Goal: Task Accomplishment & Management: Use online tool/utility

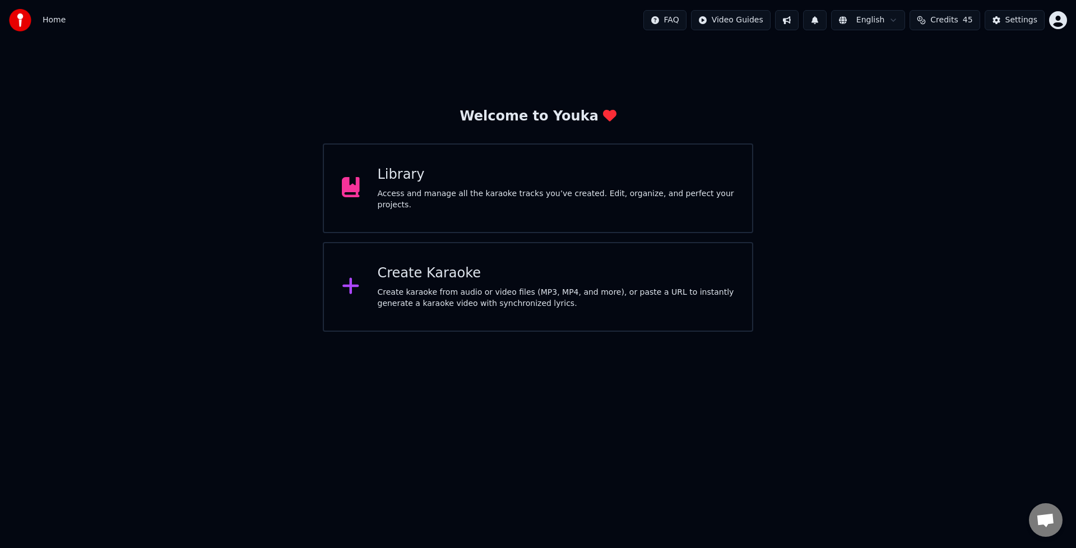
click at [429, 201] on div "Access and manage all the karaoke tracks you’ve created. Edit, organize, and pe…" at bounding box center [556, 199] width 357 height 22
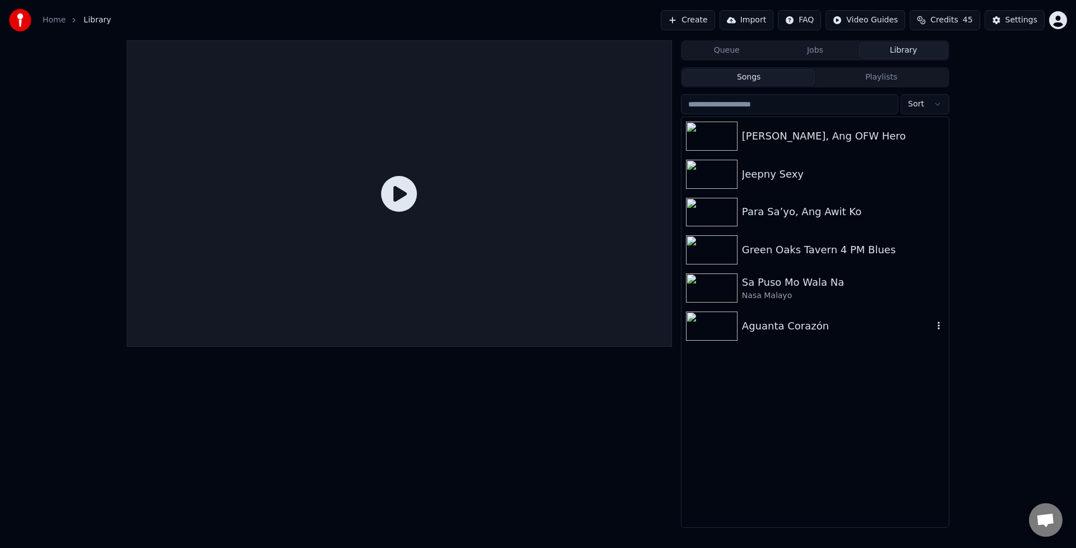
click at [768, 327] on div "Aguanta Corazón" at bounding box center [837, 326] width 191 height 16
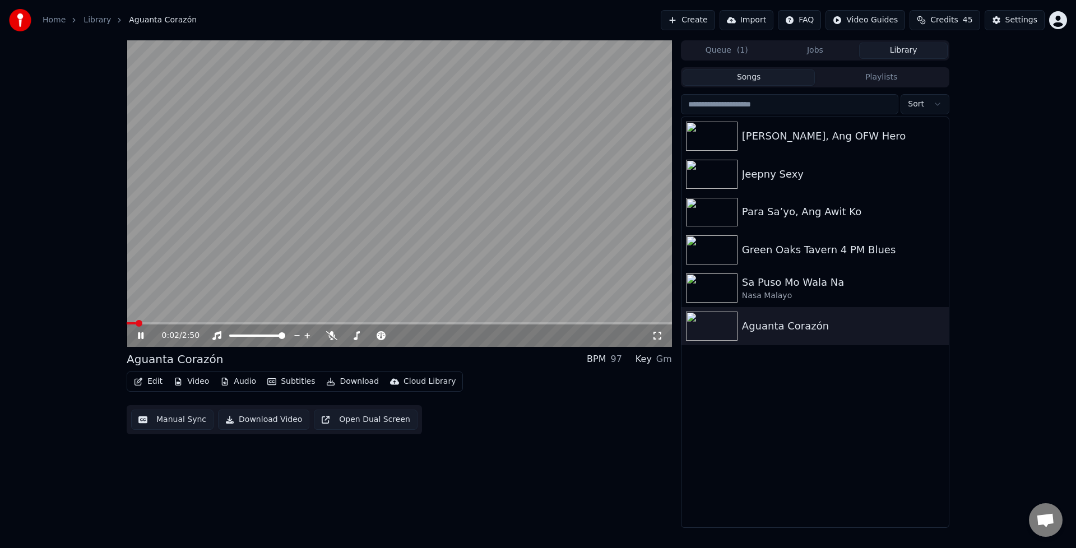
click at [142, 336] on icon at bounding box center [141, 335] width 6 height 7
click at [142, 336] on icon at bounding box center [140, 336] width 7 height 8
click at [142, 336] on icon at bounding box center [141, 335] width 6 height 7
click at [330, 337] on icon at bounding box center [331, 335] width 11 height 9
click at [143, 335] on icon at bounding box center [140, 336] width 7 height 8
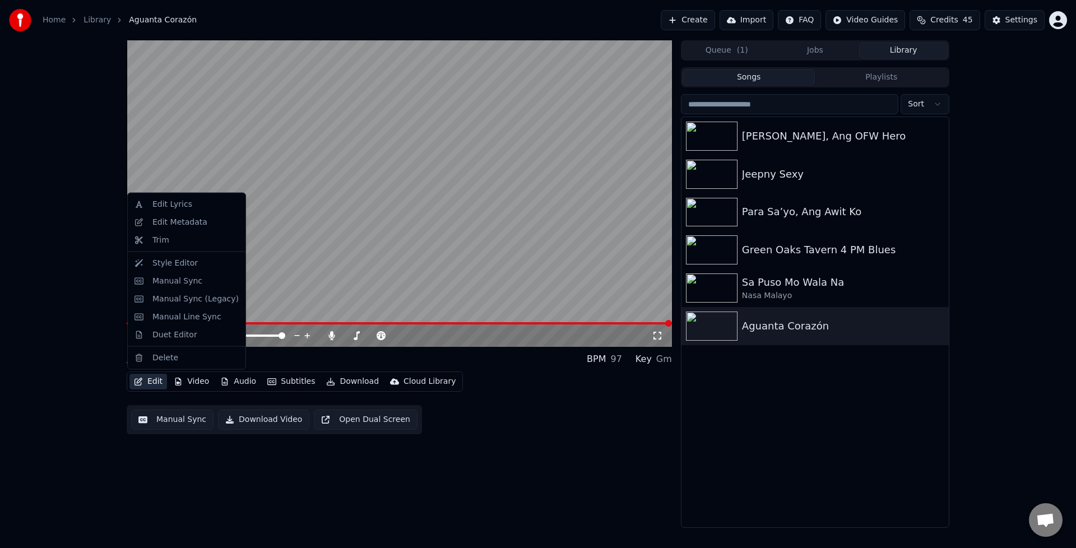
click at [148, 380] on button "Edit" at bounding box center [148, 382] width 38 height 16
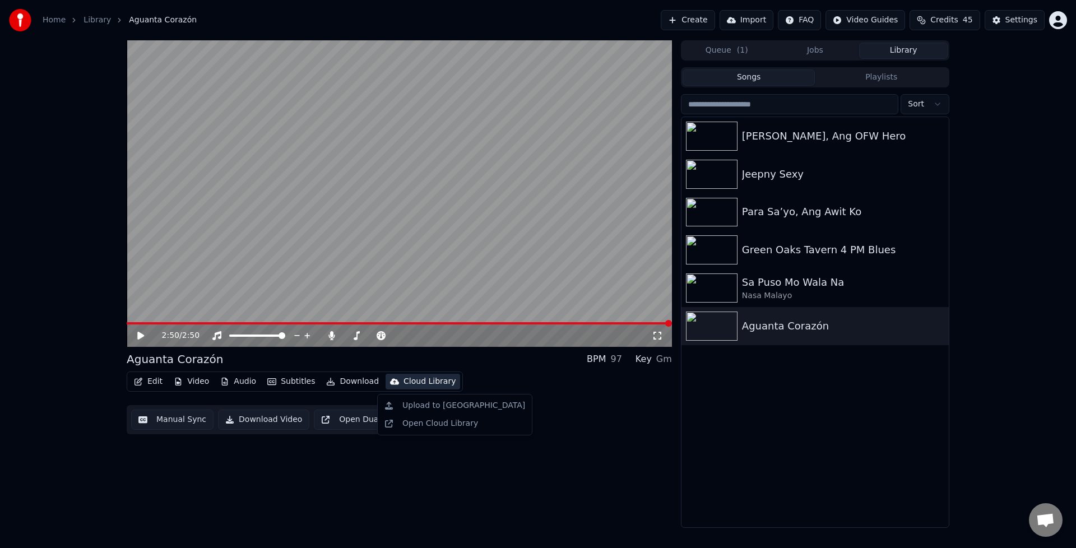
click at [157, 323] on span at bounding box center [399, 323] width 545 height 2
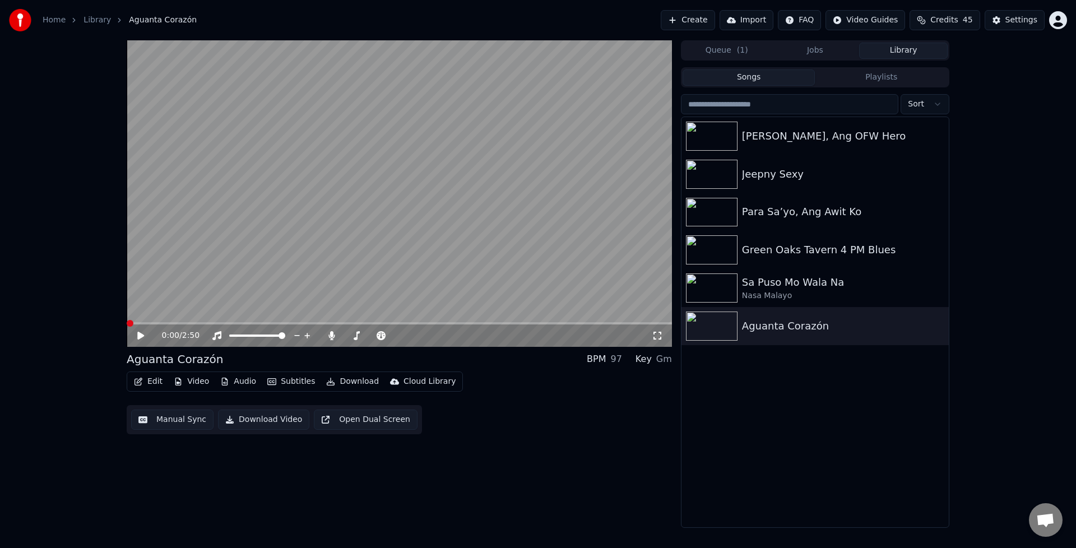
click at [127, 324] on span at bounding box center [127, 323] width 0 height 2
click at [140, 336] on icon at bounding box center [140, 336] width 7 height 8
click at [140, 336] on icon at bounding box center [149, 335] width 26 height 9
click at [140, 336] on icon at bounding box center [140, 336] width 7 height 8
click at [140, 336] on icon at bounding box center [149, 335] width 26 height 9
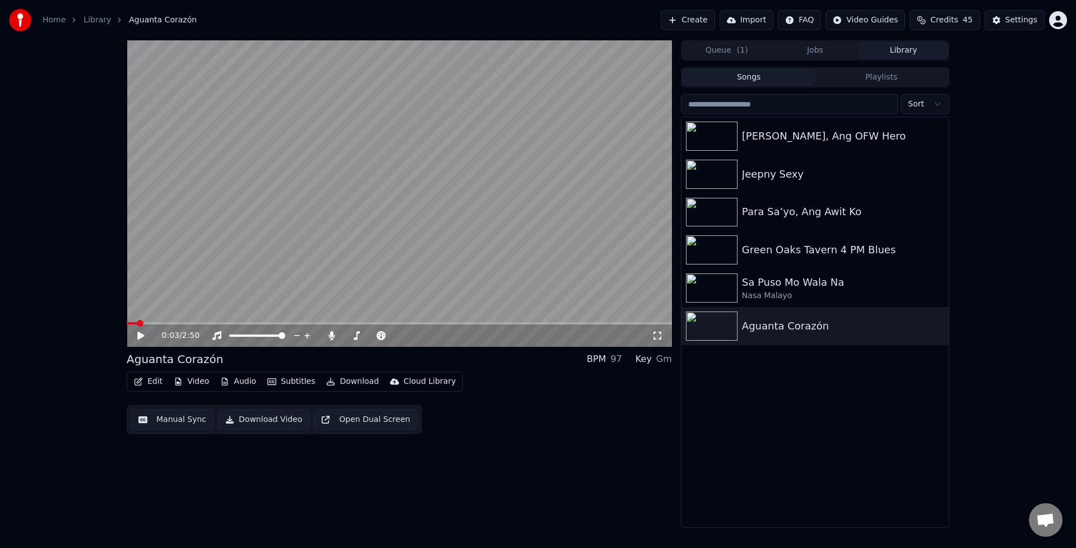
click at [140, 380] on icon "button" at bounding box center [138, 382] width 9 height 8
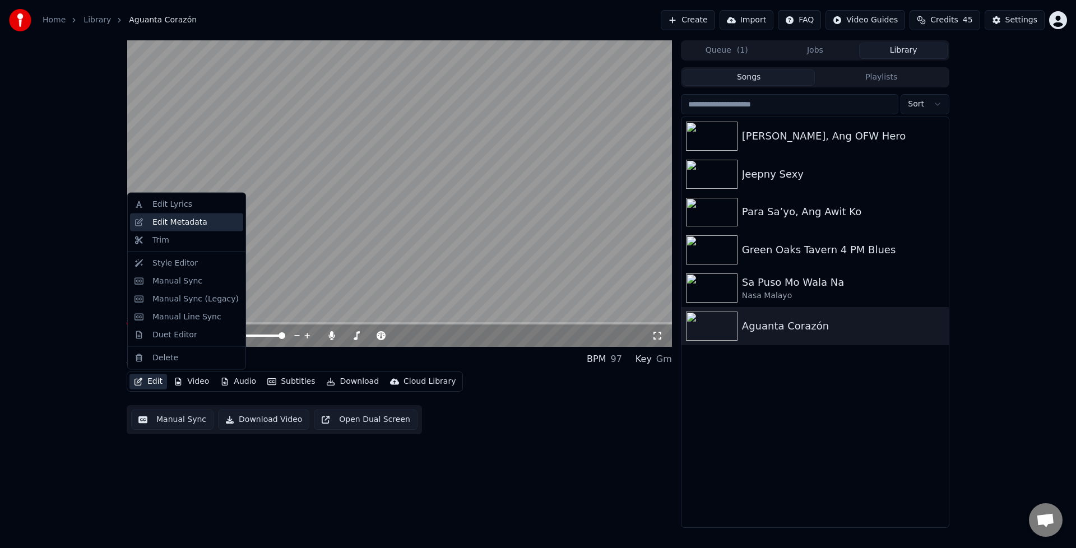
click at [176, 219] on div "Edit Metadata" at bounding box center [179, 221] width 55 height 11
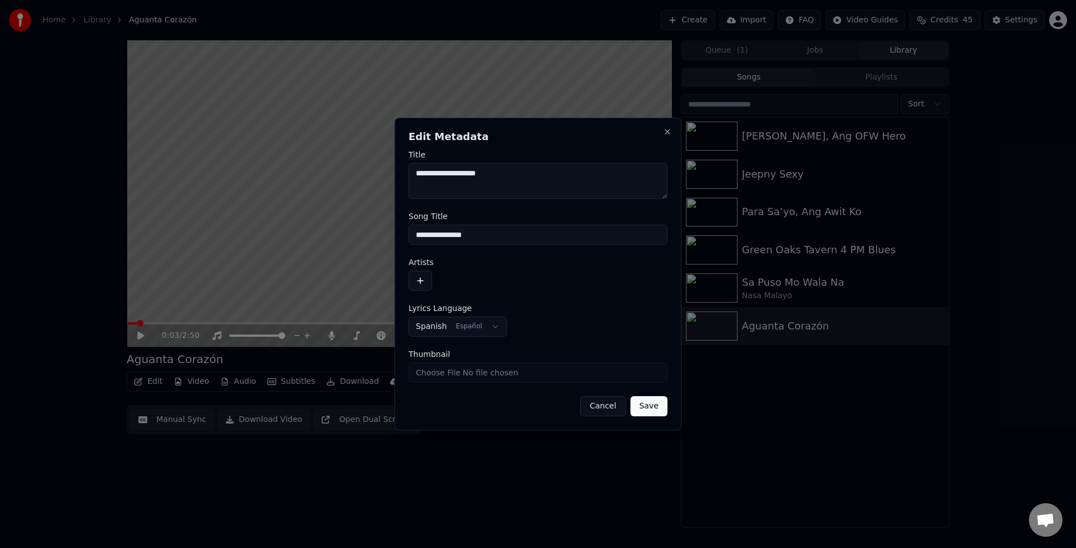
click at [601, 407] on button "Cancel" at bounding box center [602, 406] width 45 height 20
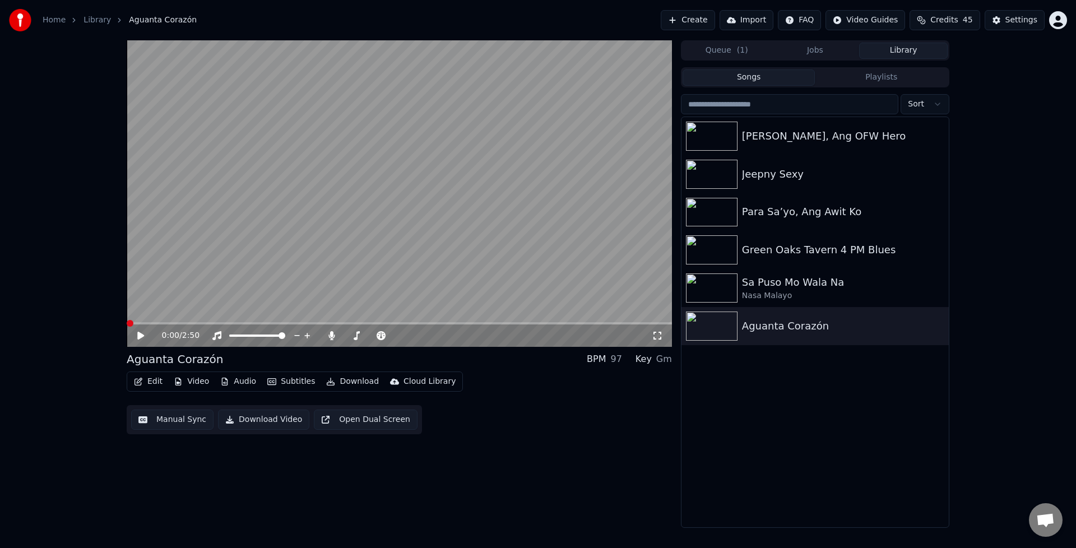
click at [127, 323] on span at bounding box center [130, 323] width 7 height 7
click at [141, 336] on icon at bounding box center [140, 336] width 7 height 8
click at [142, 336] on icon at bounding box center [141, 335] width 6 height 7
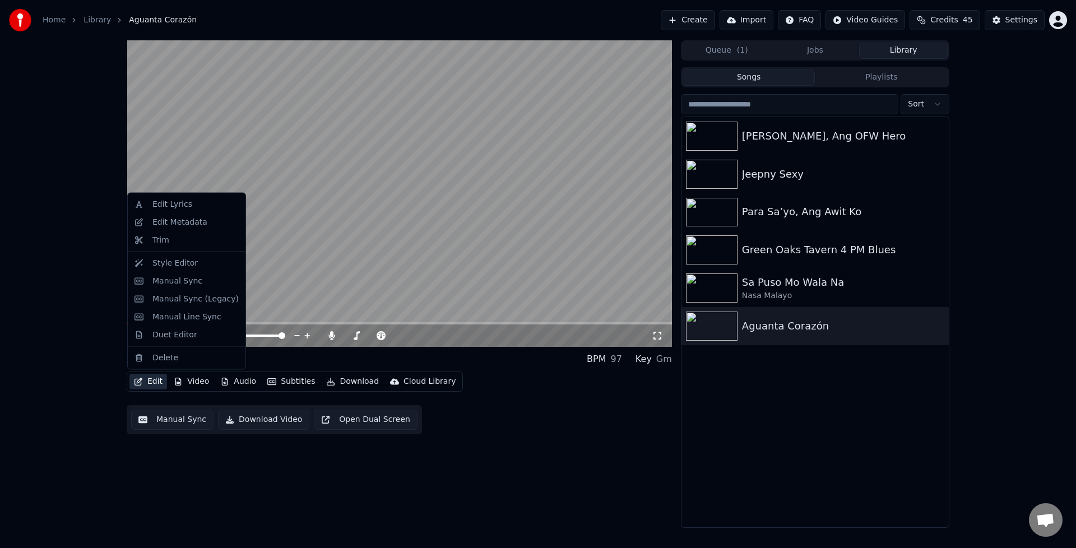
click at [147, 381] on button "Edit" at bounding box center [148, 382] width 38 height 16
click at [178, 263] on div "Style Editor" at bounding box center [174, 262] width 45 height 11
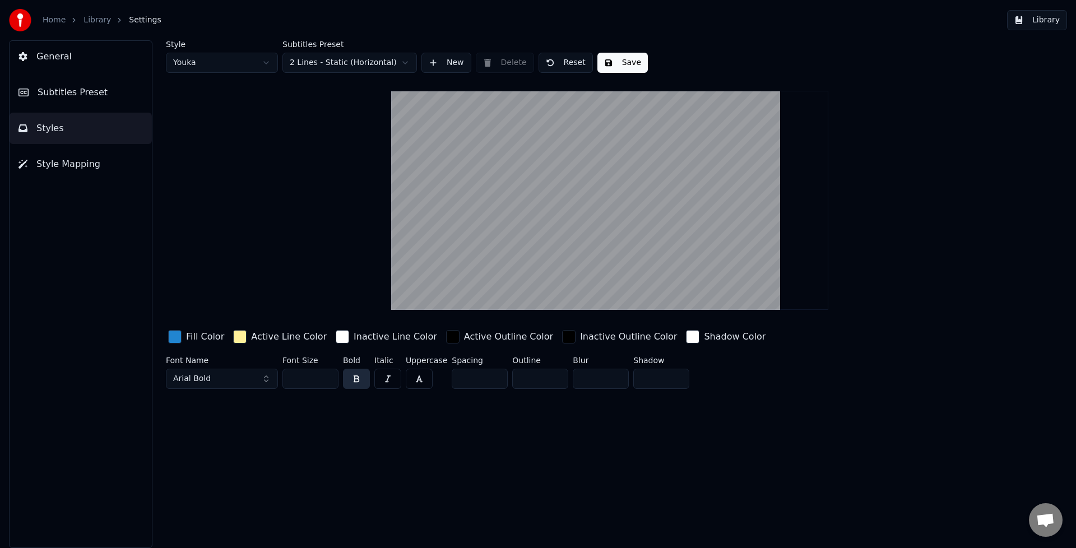
click at [85, 165] on span "Style Mapping" at bounding box center [68, 163] width 64 height 13
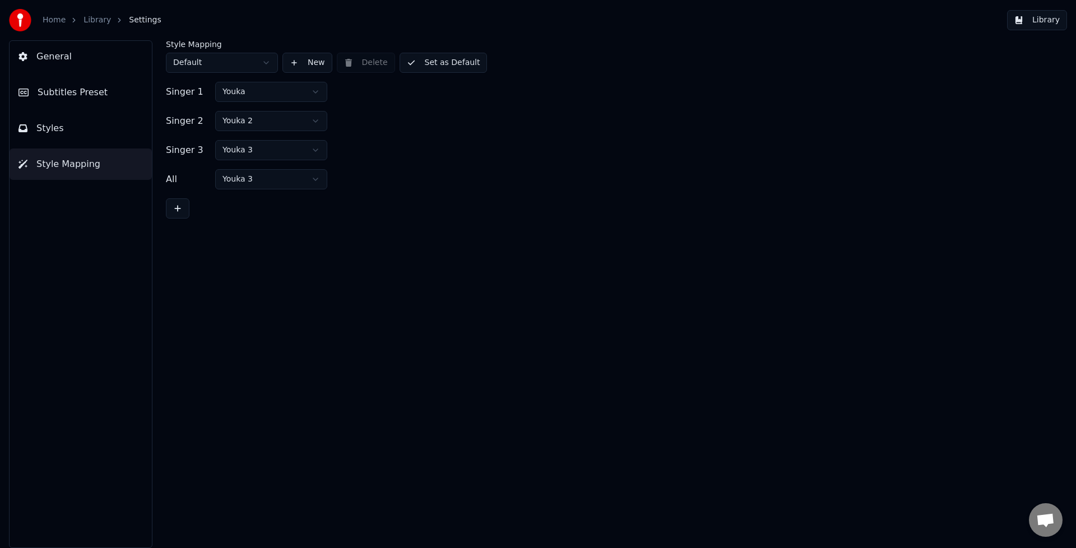
click at [78, 69] on button "General" at bounding box center [81, 56] width 142 height 31
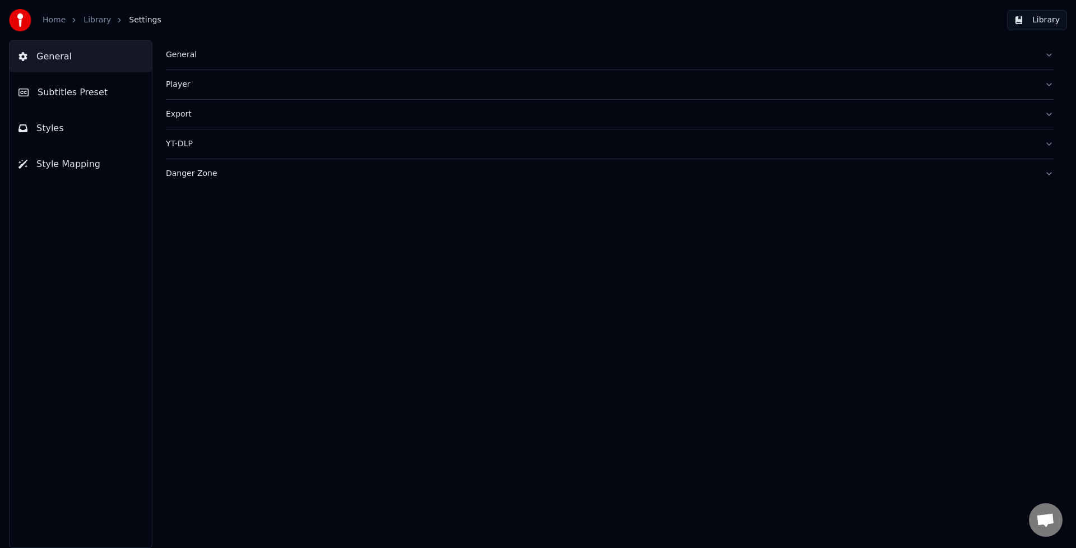
click at [76, 89] on span "Subtitles Preset" at bounding box center [73, 92] width 70 height 13
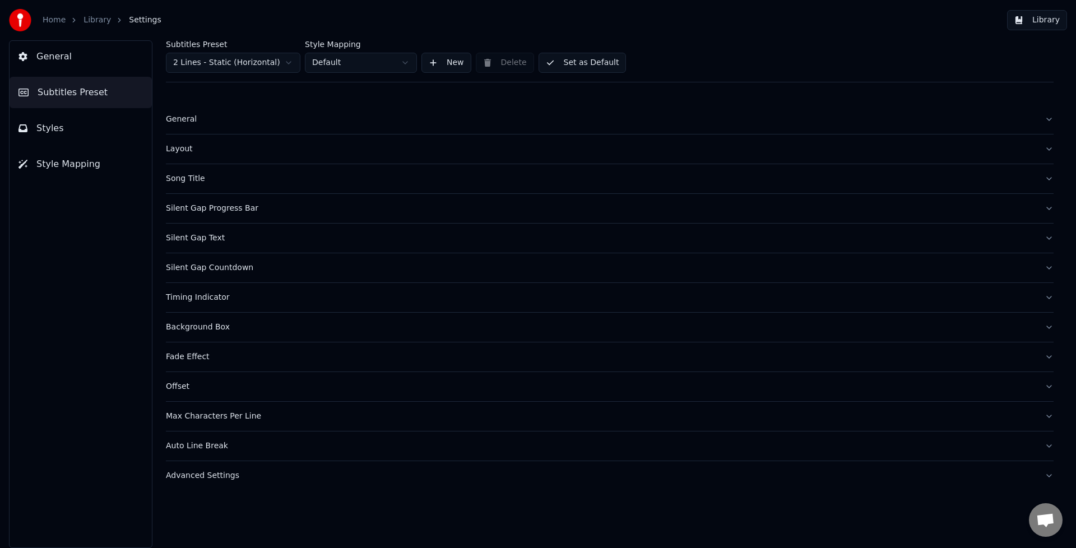
click at [216, 267] on div "Silent Gap Countdown" at bounding box center [601, 267] width 870 height 11
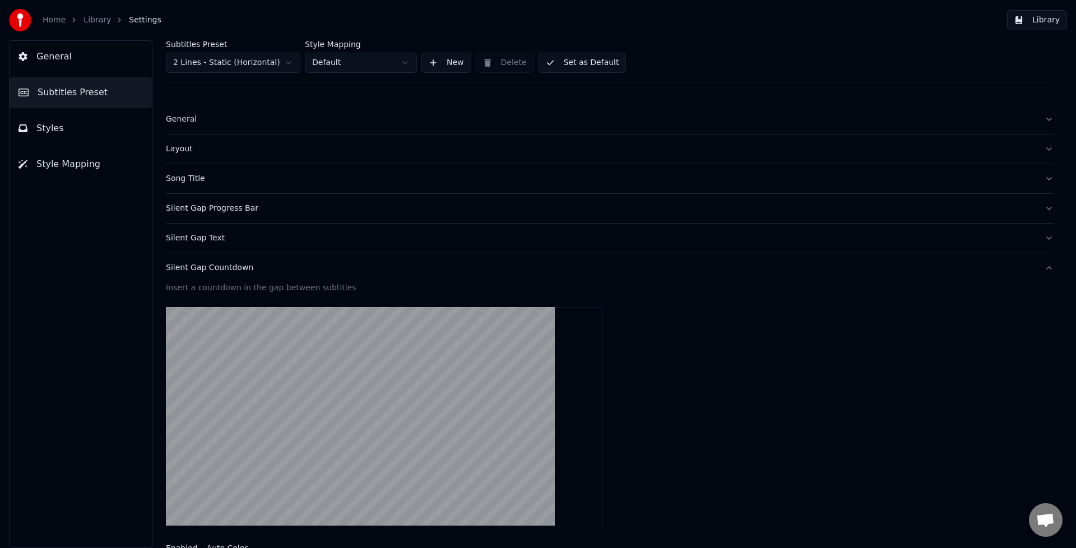
drag, startPoint x: 361, startPoint y: 420, endPoint x: 363, endPoint y: 412, distance: 7.9
click at [363, 412] on video at bounding box center [384, 416] width 437 height 219
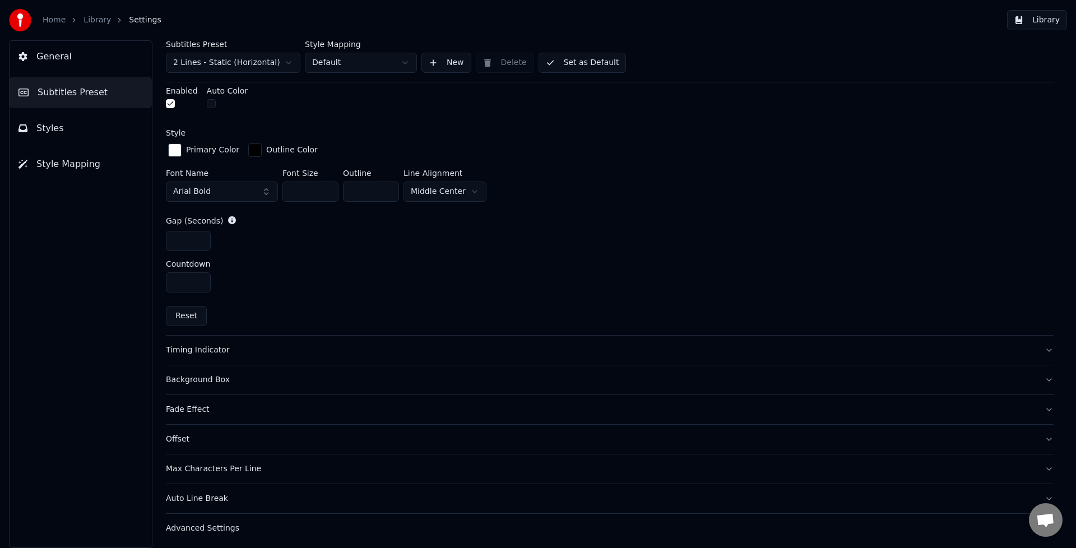
scroll to position [460, 0]
click at [279, 438] on div "Offset" at bounding box center [601, 436] width 870 height 11
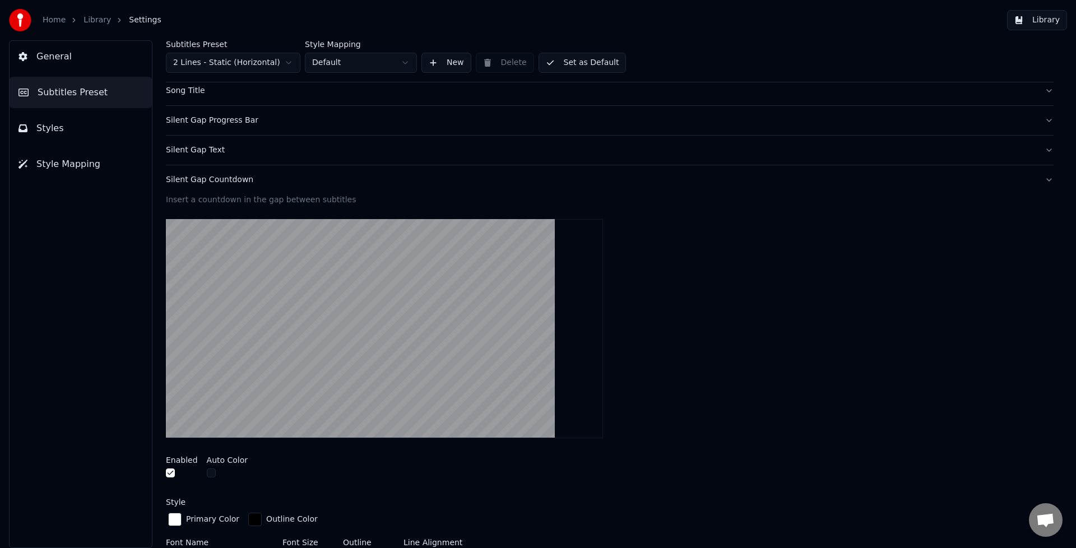
scroll to position [83, 0]
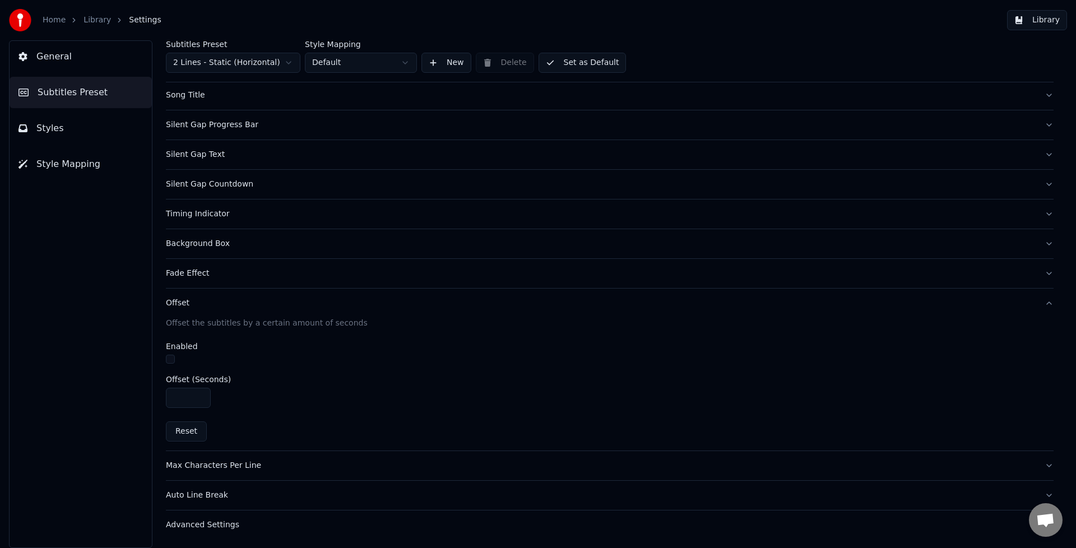
click at [219, 529] on div "Advanced Settings" at bounding box center [601, 524] width 870 height 11
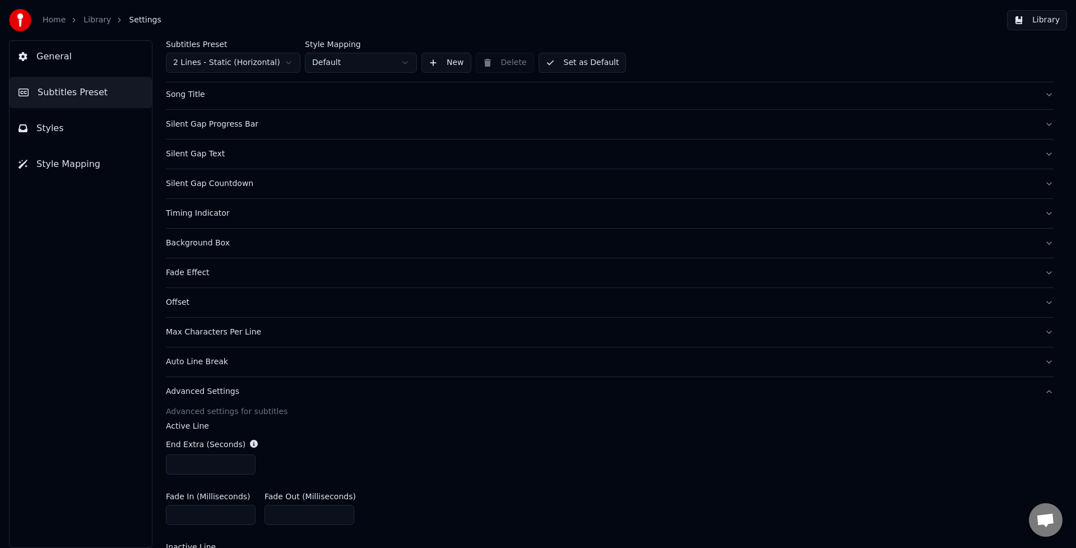
scroll to position [0, 0]
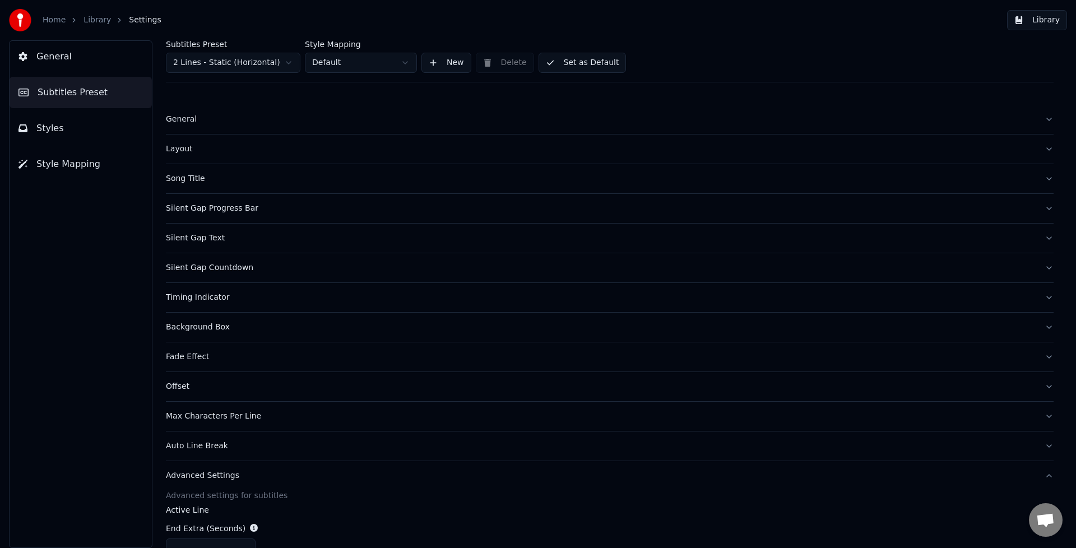
click at [224, 268] on div "Silent Gap Countdown" at bounding box center [601, 267] width 870 height 11
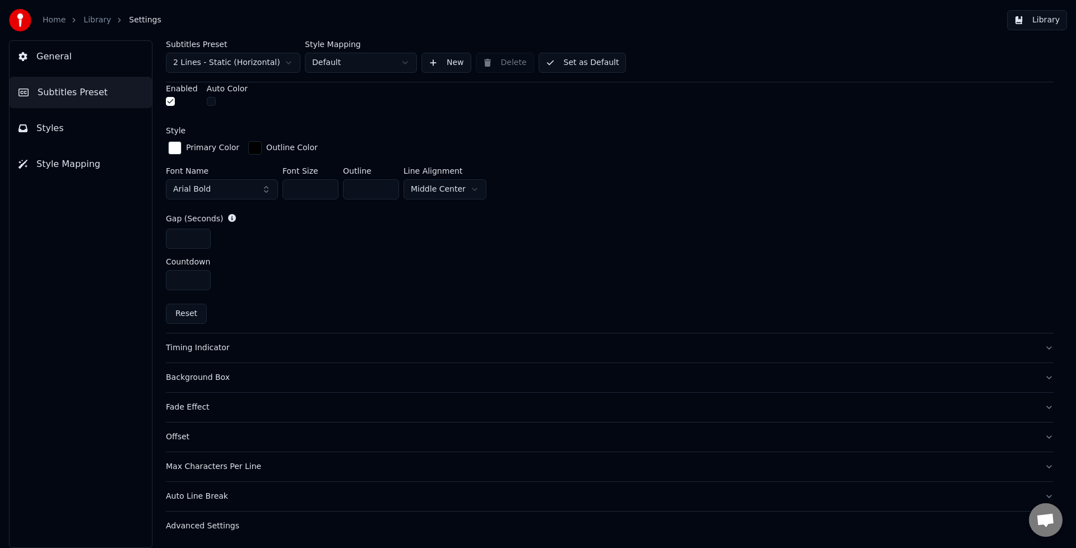
scroll to position [460, 0]
click at [220, 527] on div "Advanced Settings" at bounding box center [601, 525] width 870 height 11
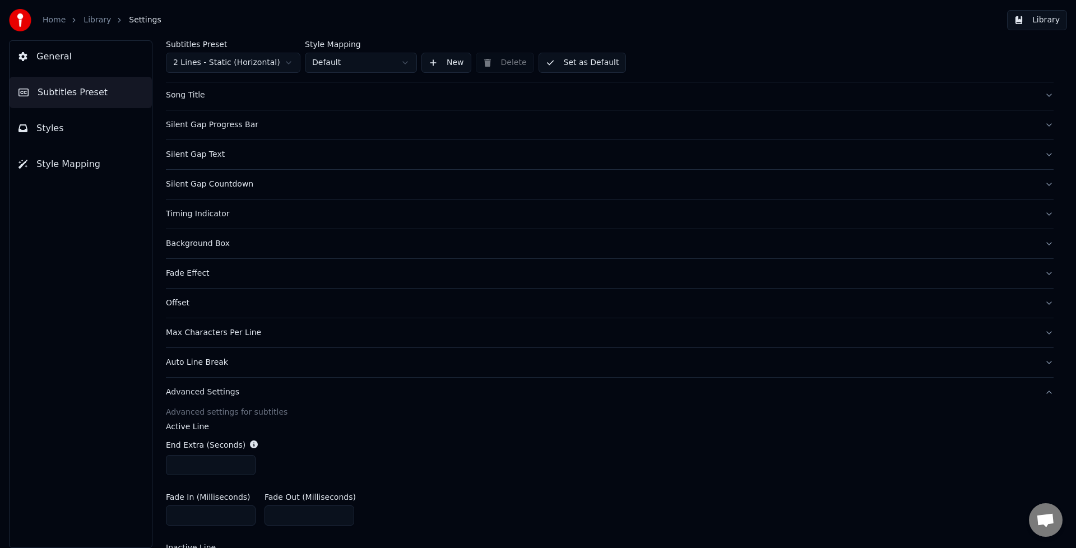
scroll to position [0, 0]
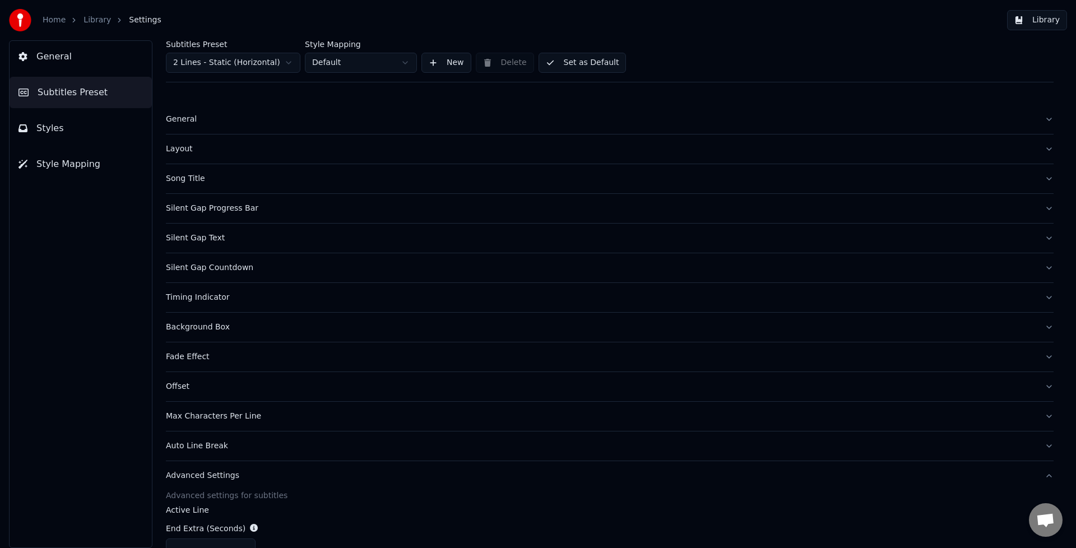
click at [186, 124] on div "General" at bounding box center [601, 119] width 870 height 11
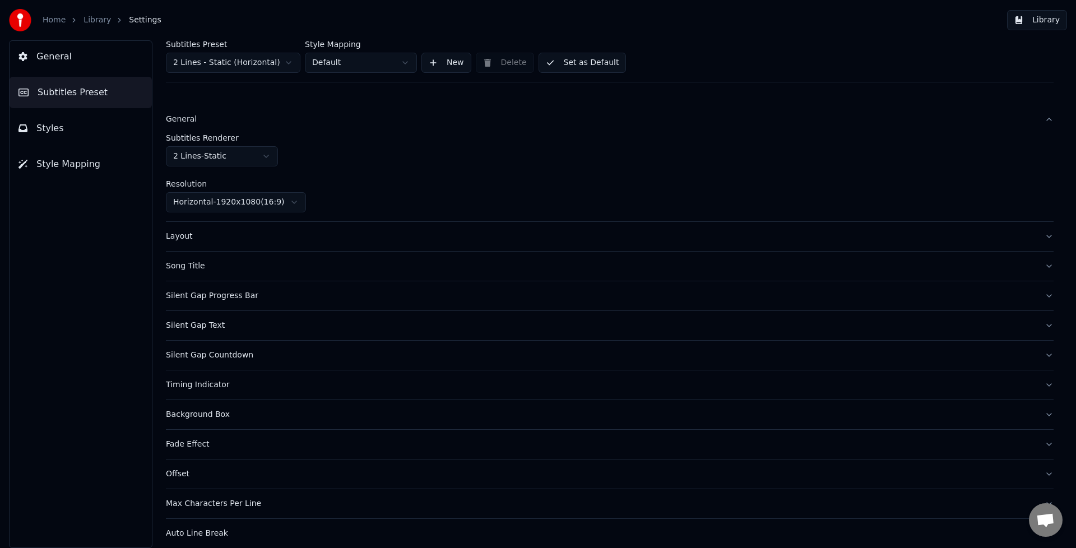
click at [187, 236] on div "Layout" at bounding box center [601, 236] width 870 height 11
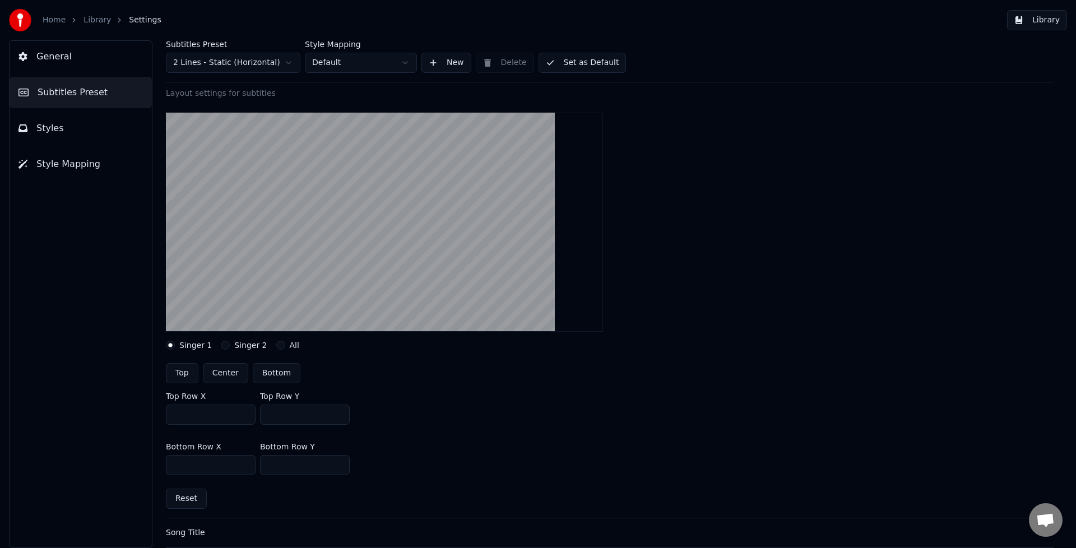
scroll to position [58, 0]
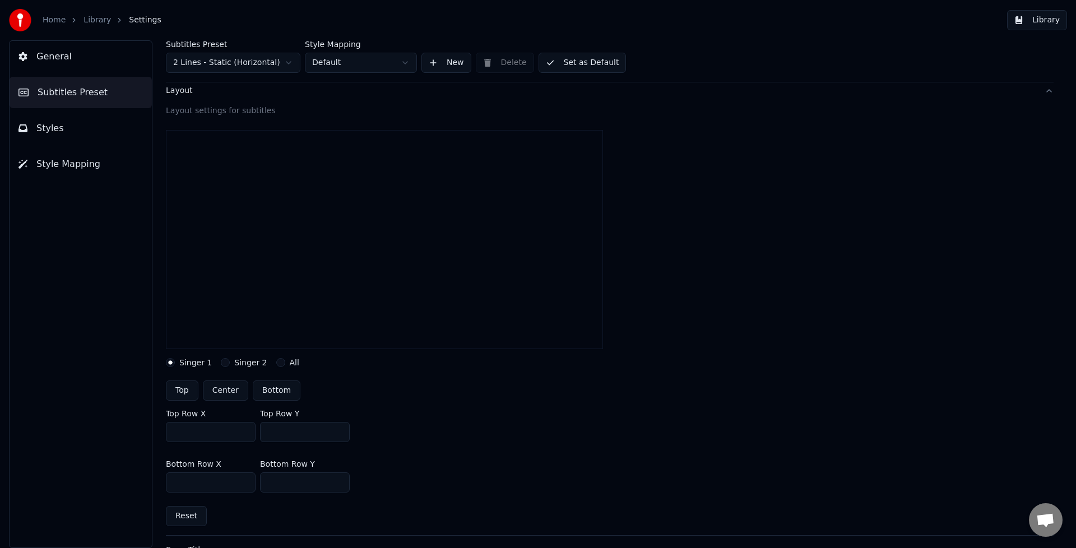
click at [338, 435] on input "***" at bounding box center [305, 432] width 90 height 20
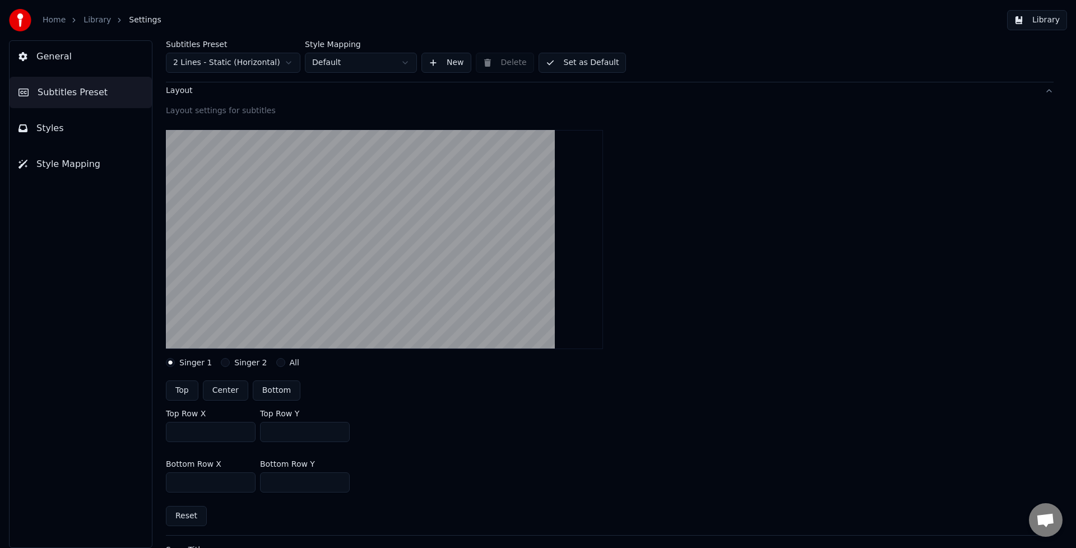
click at [338, 431] on input "***" at bounding box center [305, 432] width 90 height 20
type input "***"
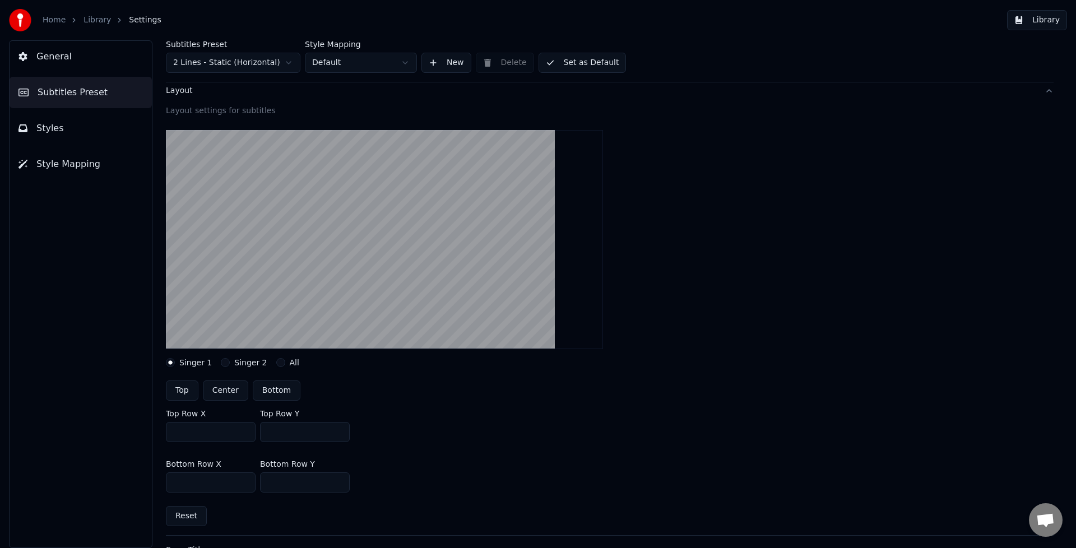
click at [338, 431] on input "***" at bounding box center [305, 432] width 90 height 20
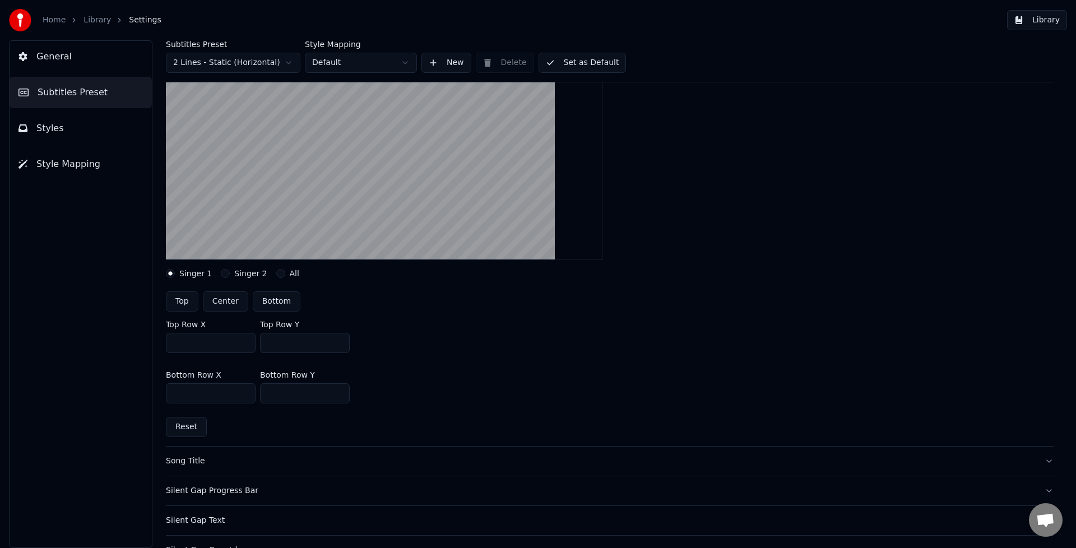
scroll to position [149, 0]
